Goal: Transaction & Acquisition: Purchase product/service

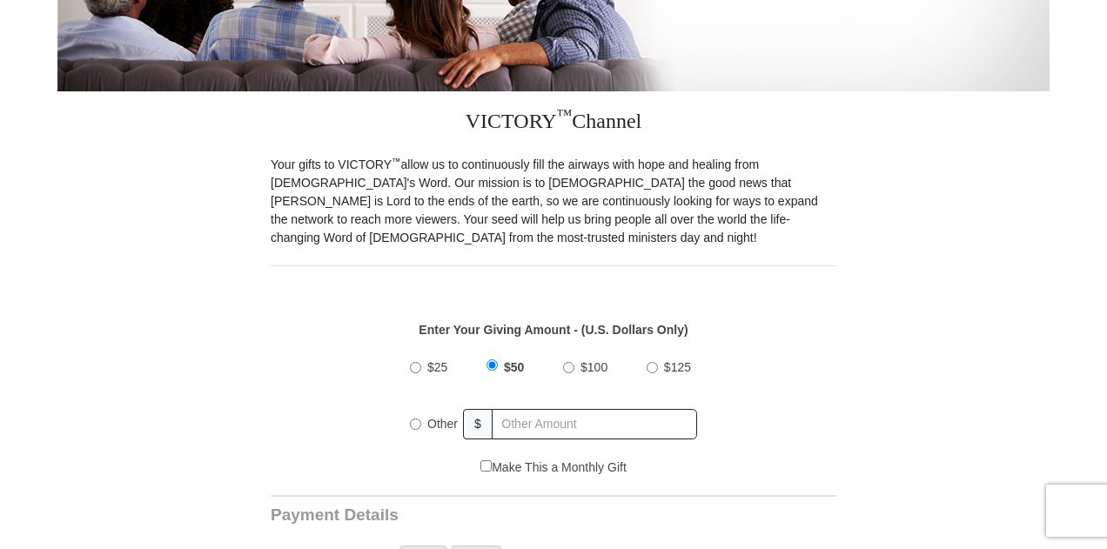
scroll to position [435, 0]
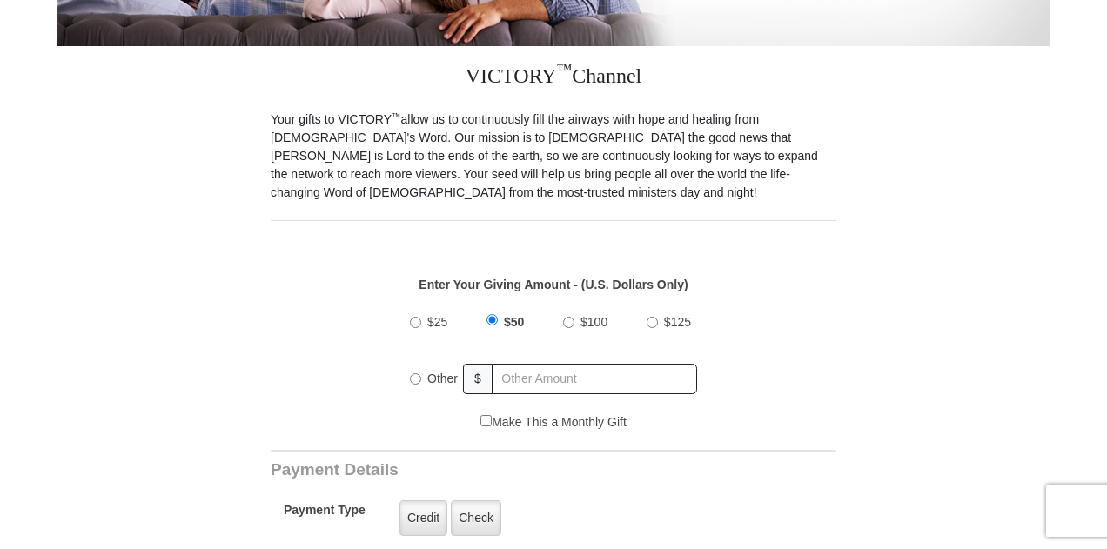
click at [416, 373] on input "Other" at bounding box center [415, 378] width 11 height 11
radio input "true"
click at [513, 364] on input "text" at bounding box center [595, 379] width 204 height 30
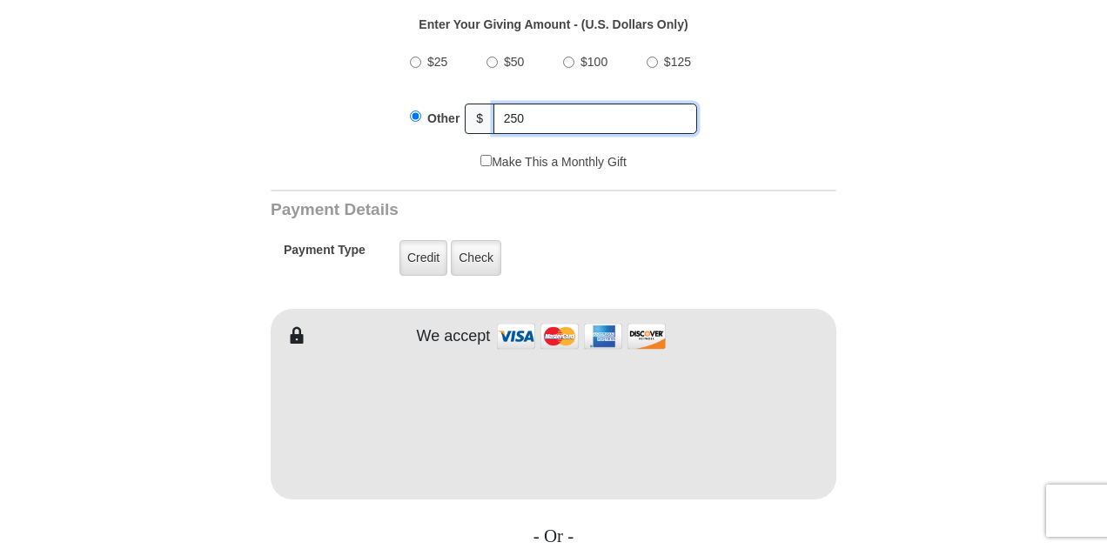
scroll to position [696, 0]
type input "250"
click at [425, 239] on label "Credit" at bounding box center [423, 257] width 48 height 36
click at [0, 0] on input "Credit" at bounding box center [0, 0] width 0 height 0
click at [674, 199] on h3 "Payment Details" at bounding box center [493, 209] width 444 height 20
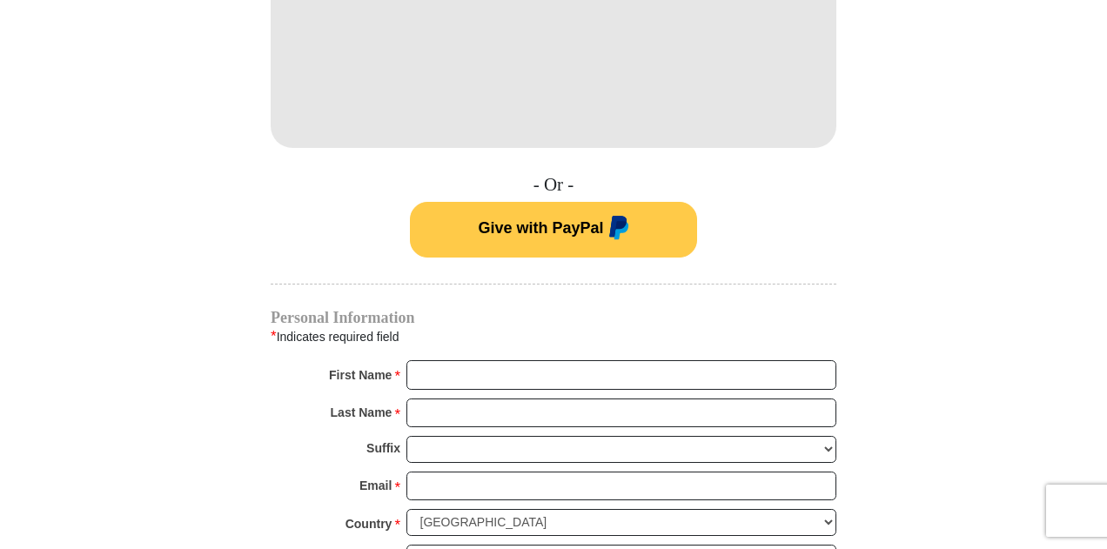
scroll to position [1131, 0]
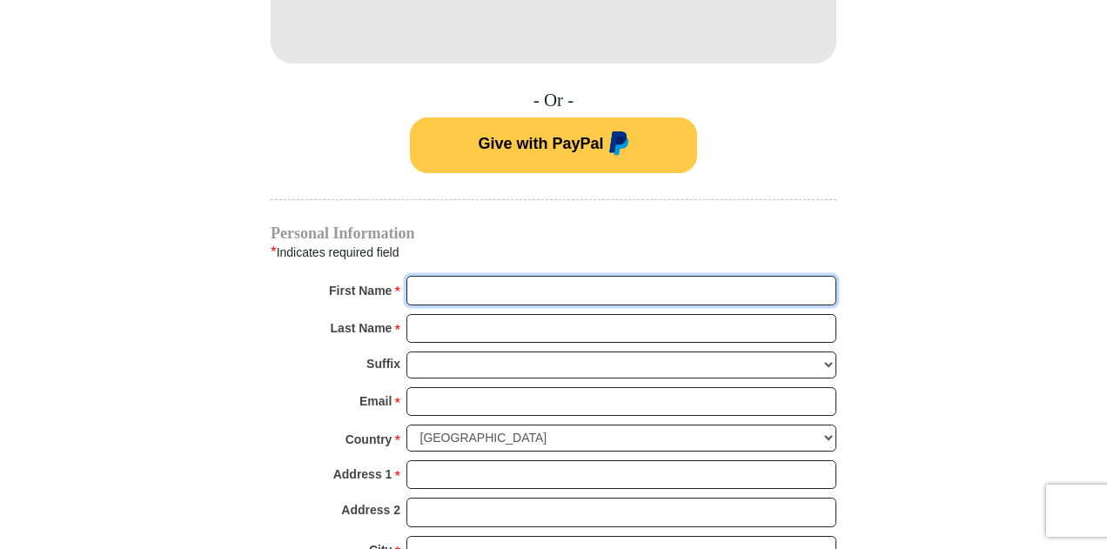
click at [428, 276] on input "First Name *" at bounding box center [621, 291] width 430 height 30
type input "Robert"
click at [458, 314] on input "Last Name *" at bounding box center [621, 329] width 430 height 30
type input "Vanderpool"
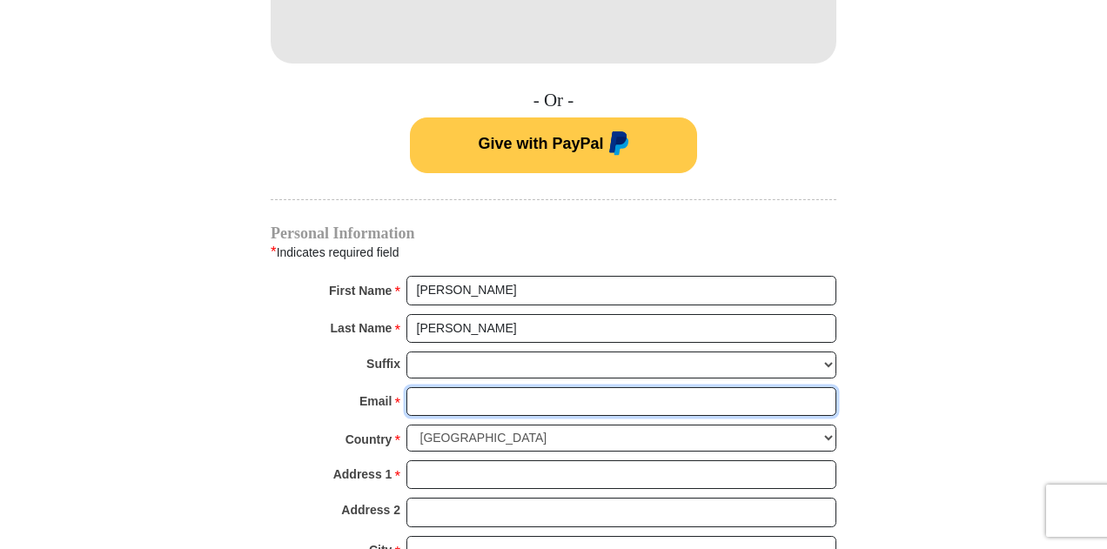
click at [419, 387] on input "Email *" at bounding box center [621, 402] width 430 height 30
type input "rvanderpool42@gmail.com"
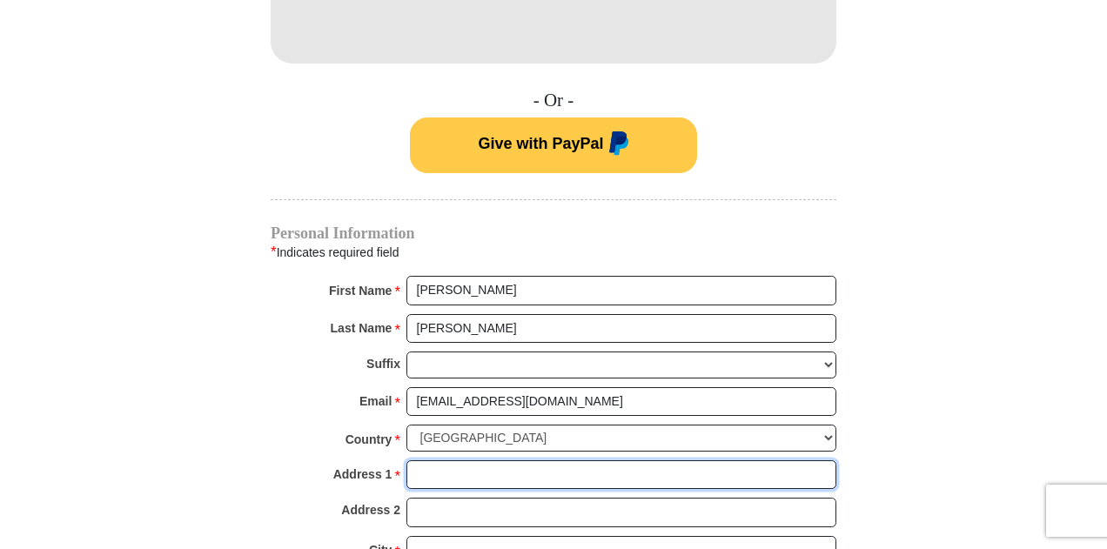
type input "5701 Falcon Ridge Ct"
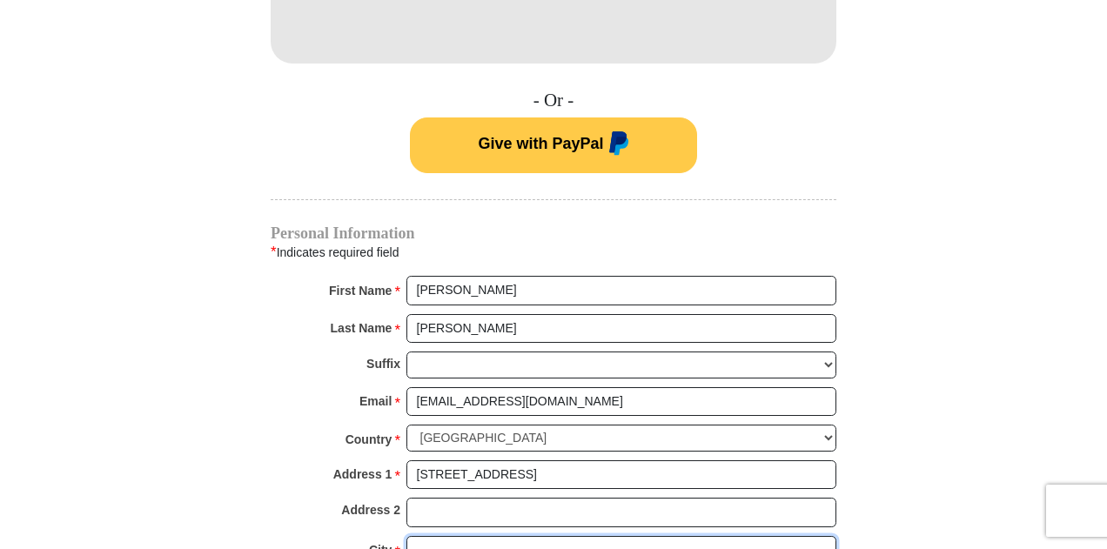
type input "Sparks"
select select "NV"
type input "89436"
type input "2818842373"
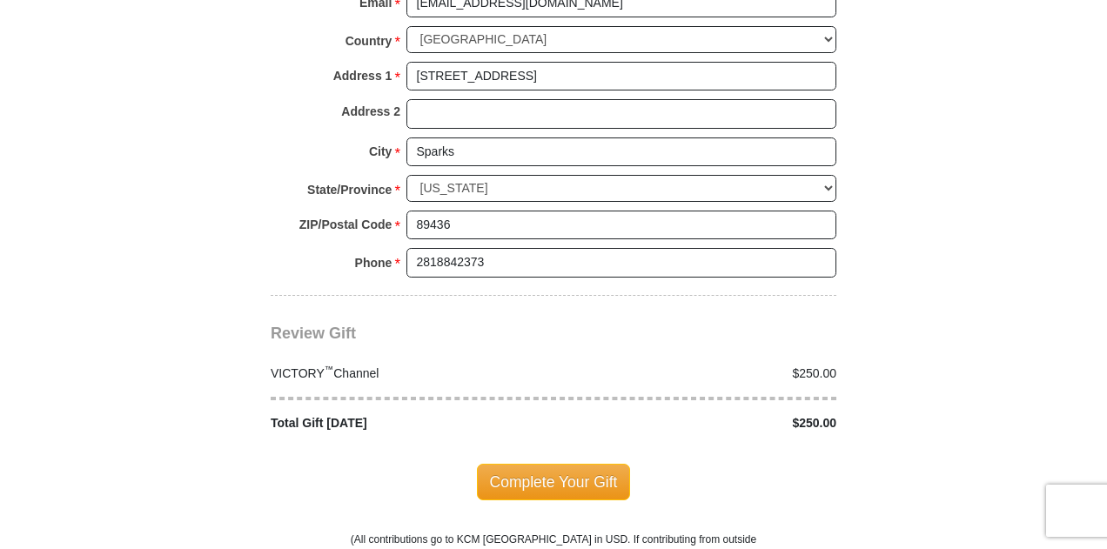
scroll to position [1567, 0]
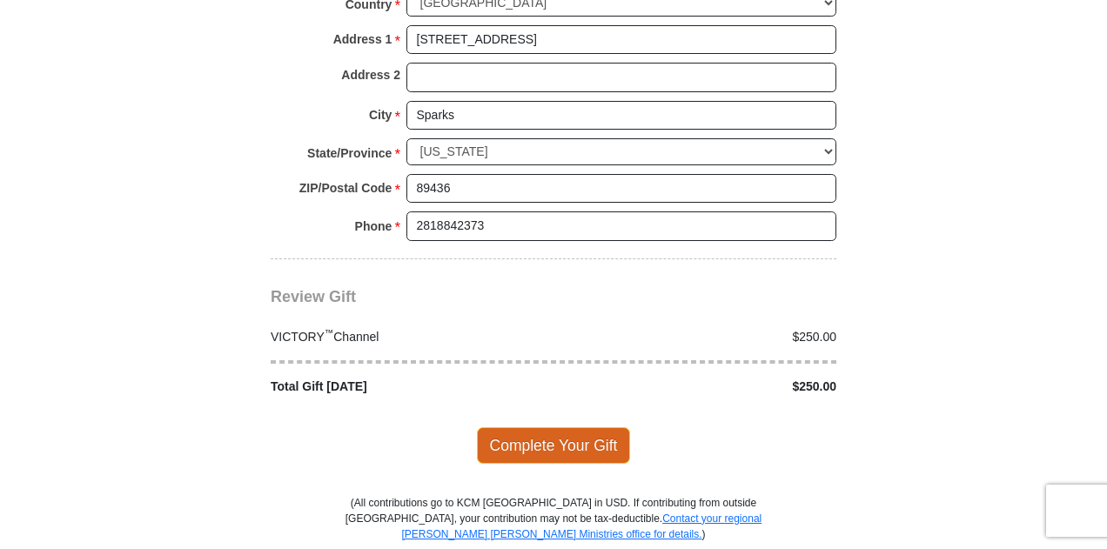
click at [569, 427] on span "Complete Your Gift" at bounding box center [554, 445] width 154 height 37
